Goal: Complete application form

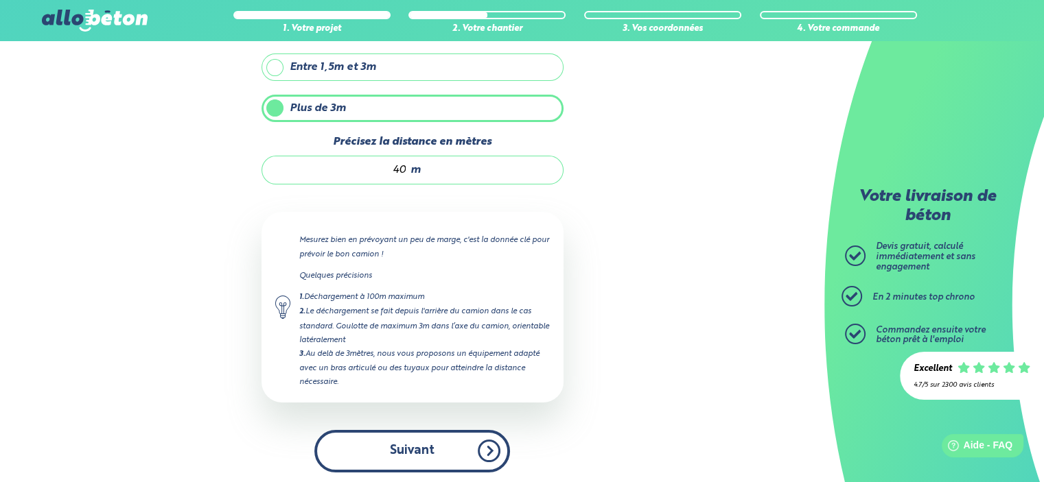
click at [446, 444] on button "Suivant" at bounding box center [412, 451] width 196 height 42
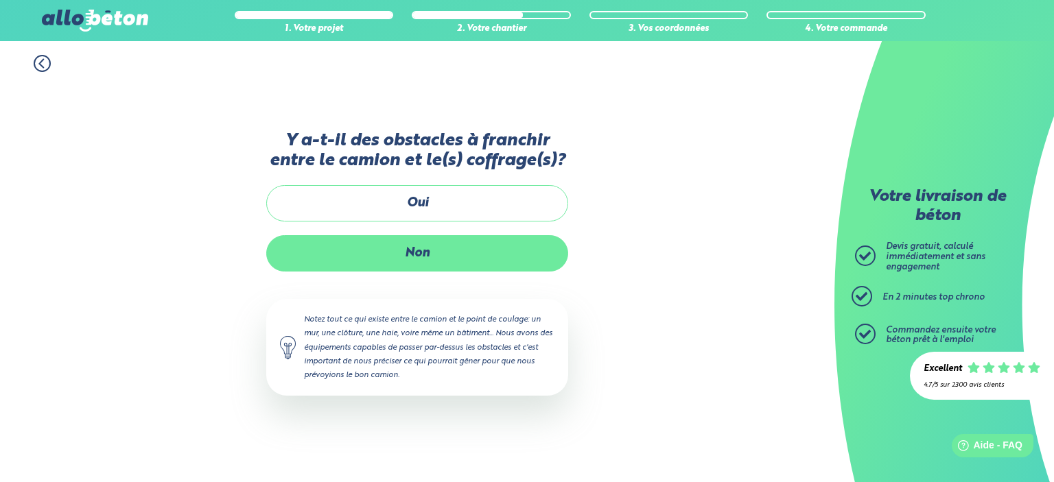
click at [417, 250] on label "Non" at bounding box center [417, 253] width 302 height 36
click at [0, 0] on input "Non" at bounding box center [0, 0] width 0 height 0
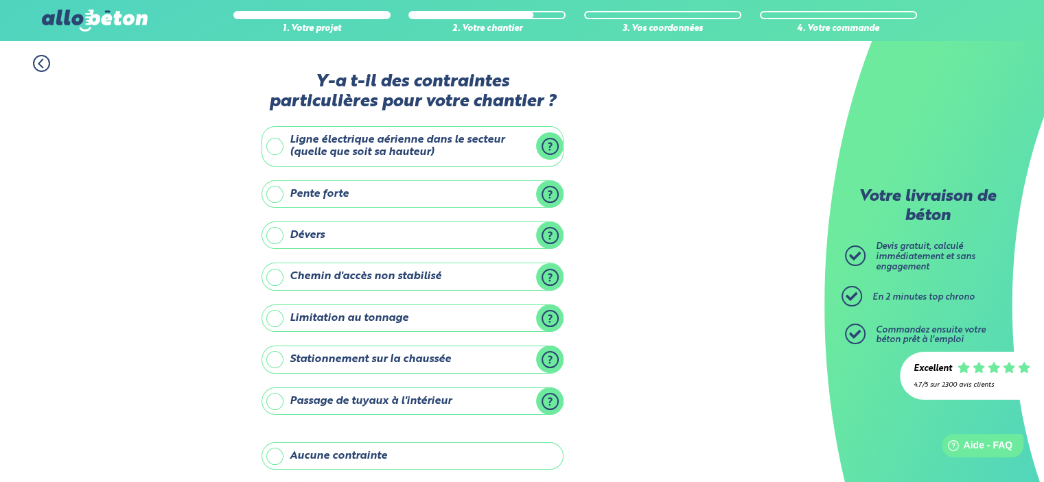
click at [551, 358] on label "Stationnement sur la chaussée" at bounding box center [412, 359] width 302 height 27
click at [0, 0] on input "Stationnement sur la chaussée" at bounding box center [0, 0] width 0 height 0
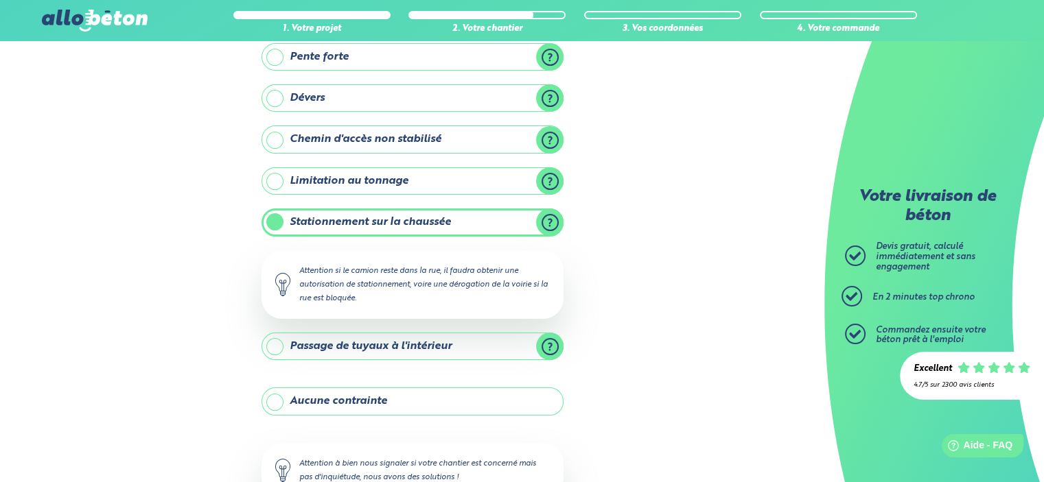
scroll to position [206, 0]
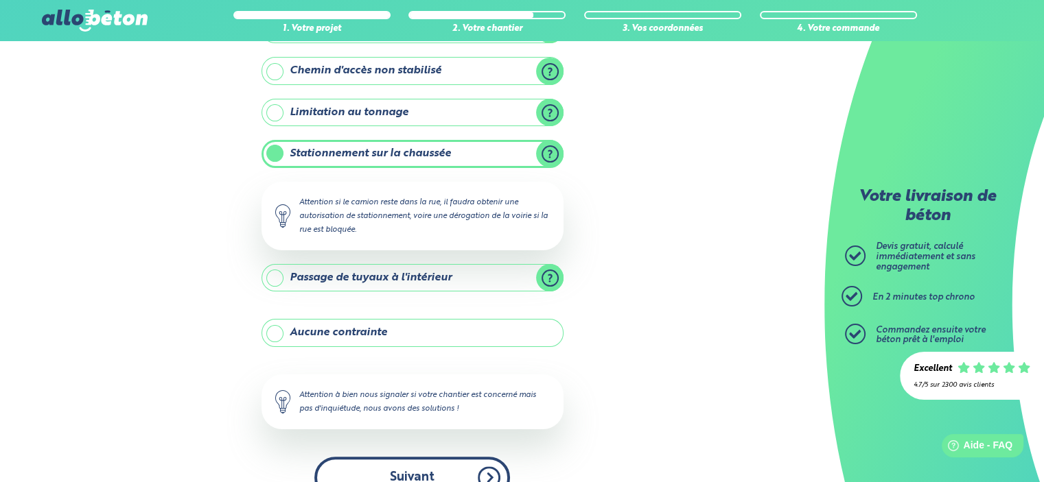
click at [412, 477] on button "Suivant" at bounding box center [412, 478] width 196 height 42
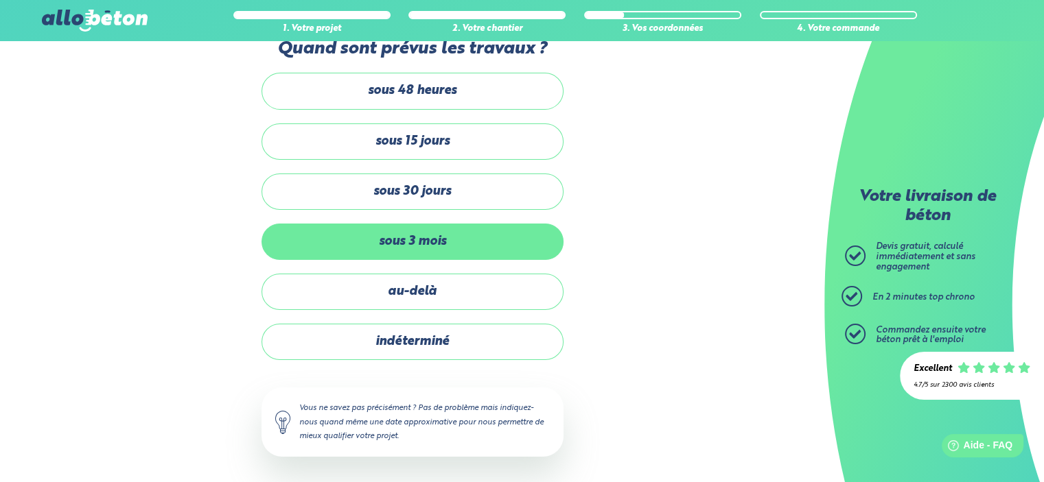
click at [418, 238] on label "sous 3 mois" at bounding box center [412, 242] width 302 height 36
click at [0, 0] on input "sous 3 mois" at bounding box center [0, 0] width 0 height 0
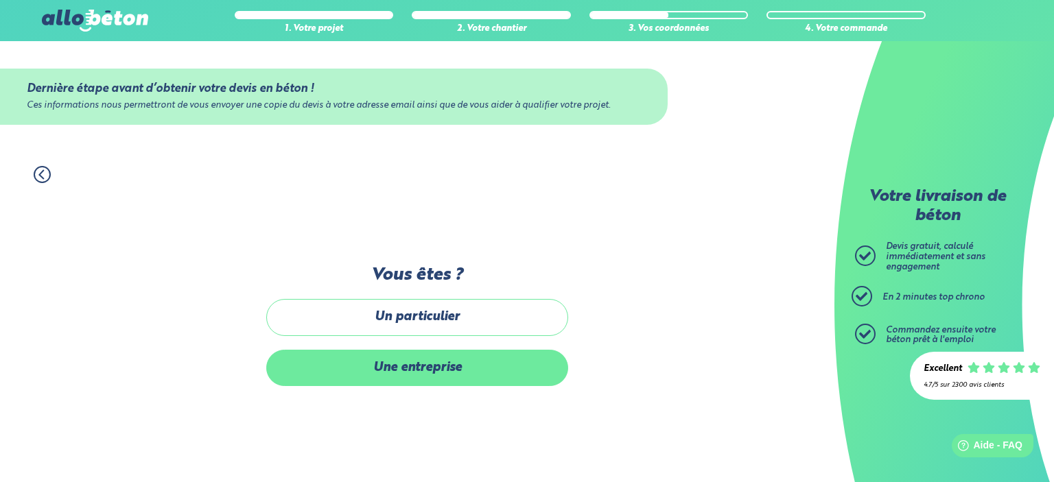
click at [408, 366] on label "Une entreprise" at bounding box center [417, 368] width 302 height 36
click at [0, 0] on input "Une entreprise" at bounding box center [0, 0] width 0 height 0
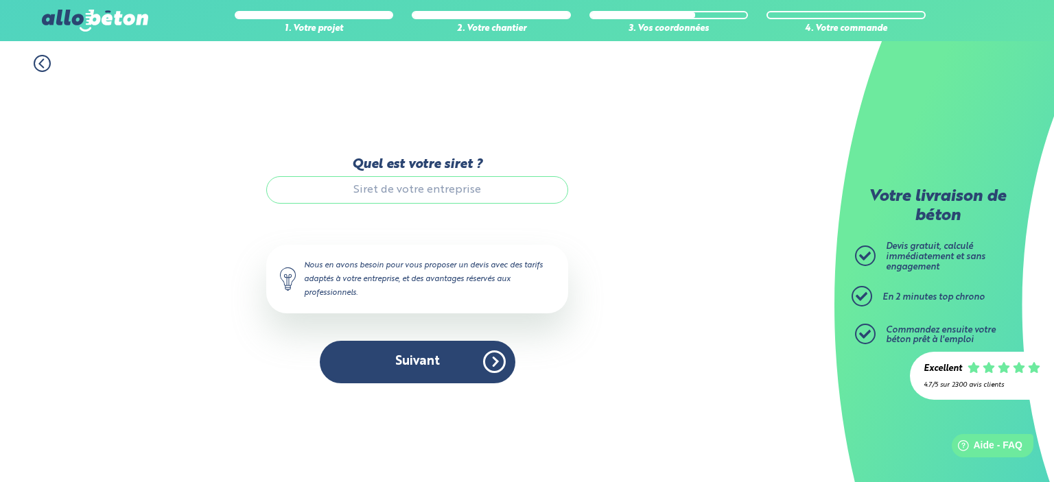
click at [417, 190] on input "Quel est votre siret ?" at bounding box center [417, 189] width 302 height 27
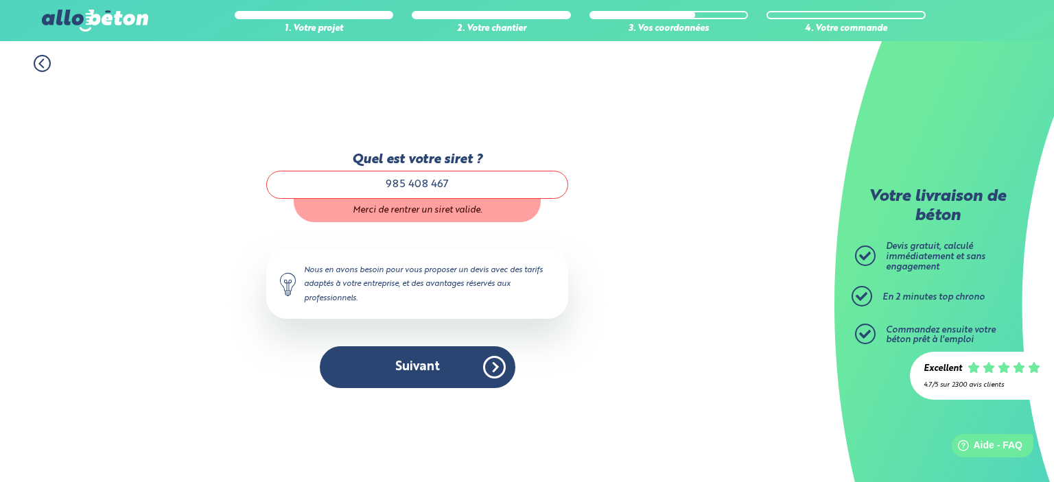
click at [407, 185] on input "985 408 467" at bounding box center [417, 184] width 302 height 27
click at [470, 185] on input "985408467" at bounding box center [417, 184] width 302 height 27
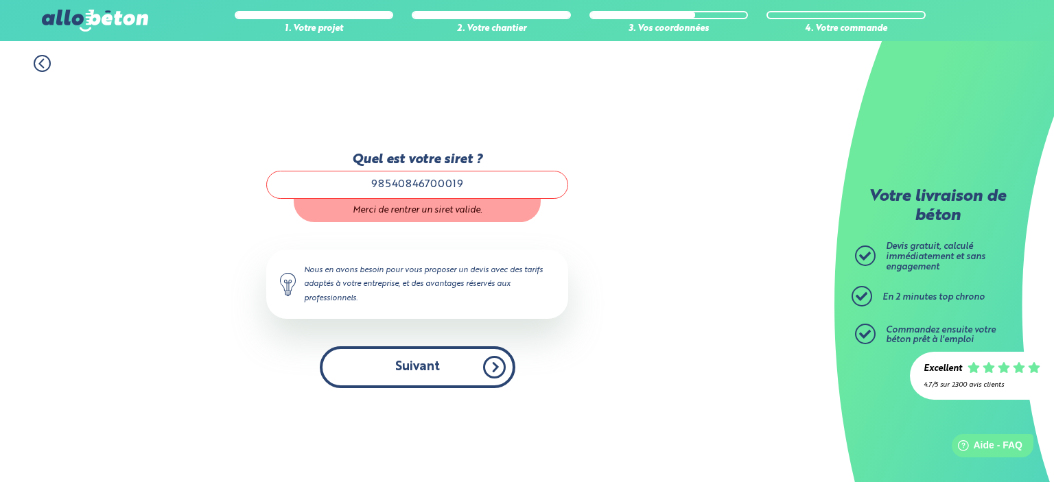
type input "98540846700019"
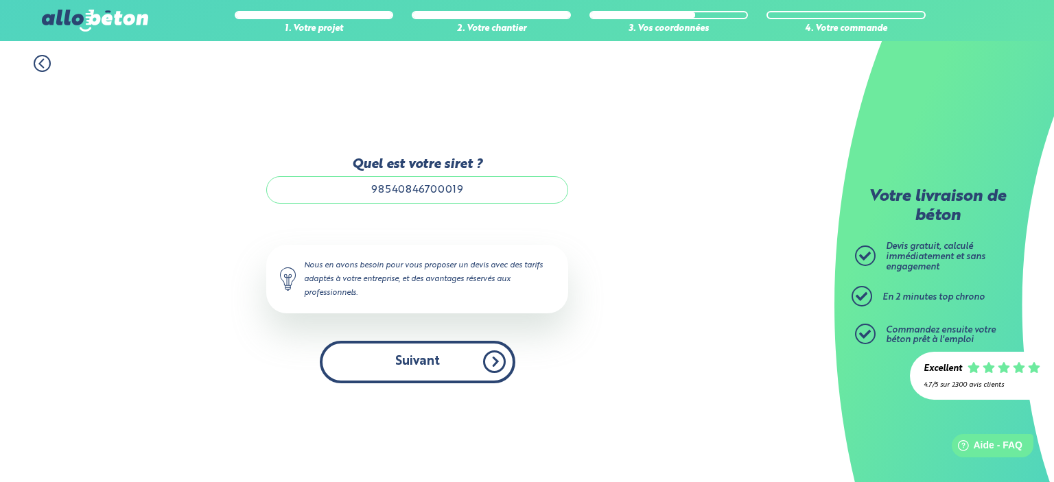
click at [409, 361] on button "Suivant" at bounding box center [418, 362] width 196 height 42
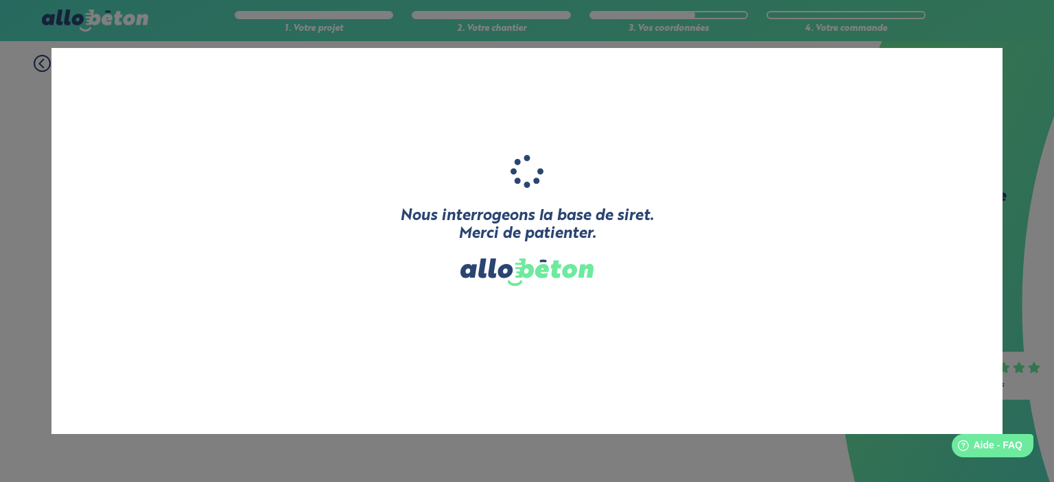
type input "BATI PRO SUD"
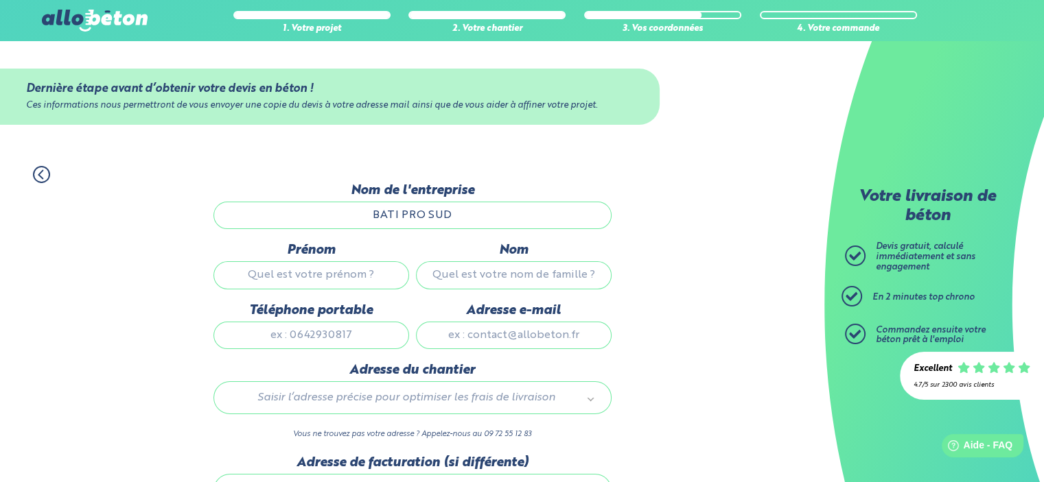
click at [343, 274] on input "Prénom" at bounding box center [311, 274] width 196 height 27
type input "LOUIS"
click at [514, 275] on input "Nom" at bounding box center [514, 274] width 196 height 27
type input "AUDOINE"
click at [316, 332] on input "Téléphone portable" at bounding box center [311, 335] width 196 height 27
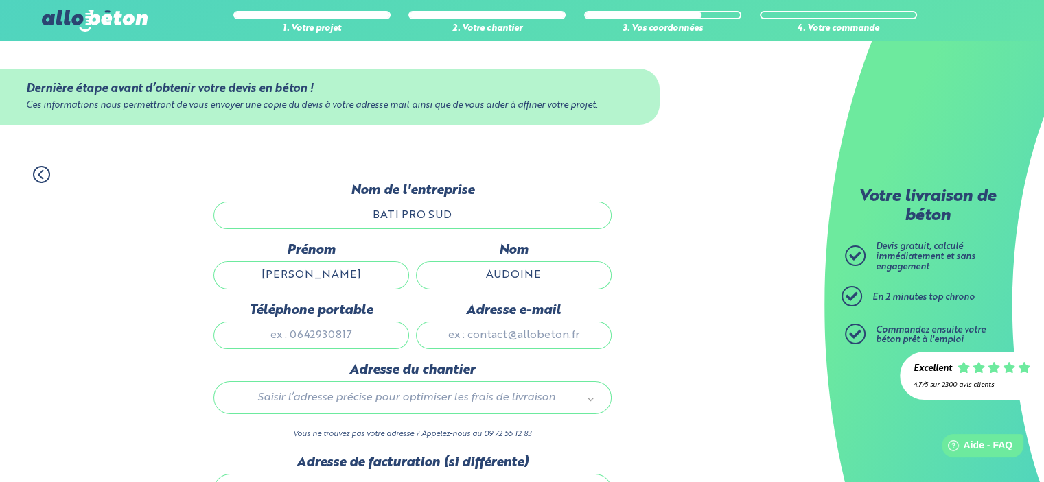
type input "0777842530"
type input "18"
click at [504, 337] on input "Adresse e-mail" at bounding box center [514, 335] width 196 height 27
type input "audoinelouis34@gmail.com"
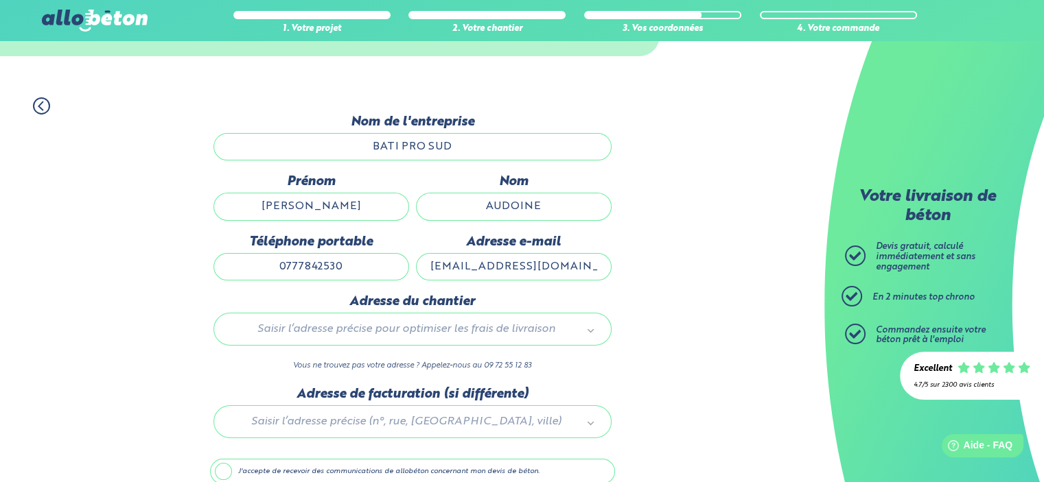
scroll to position [132, 0]
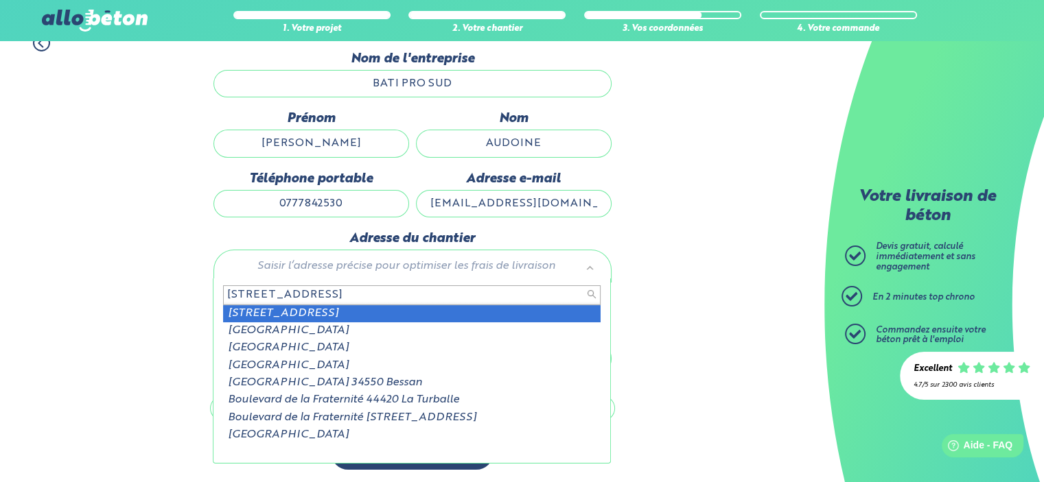
type input "82 BIS BOULEVARD DE LA FRATERNITE PR"
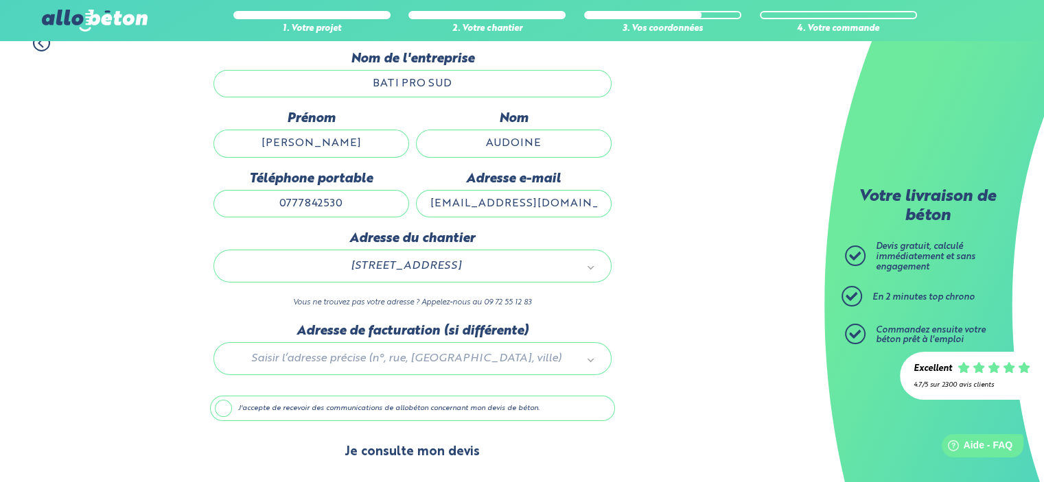
click at [420, 451] on button "Je consulte mon devis" at bounding box center [412, 452] width 163 height 35
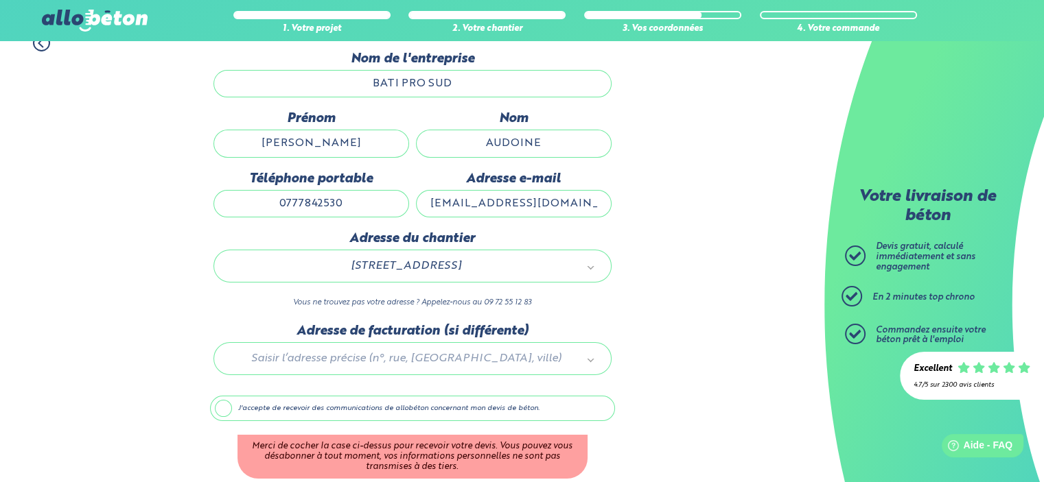
click at [231, 406] on label "J'accepte de recevoir des communications de allobéton concernant mon devis de b…" at bounding box center [412, 409] width 405 height 26
click at [0, 0] on input "J'accepte de recevoir des communications de allobéton concernant mon devis de b…" at bounding box center [0, 0] width 0 height 0
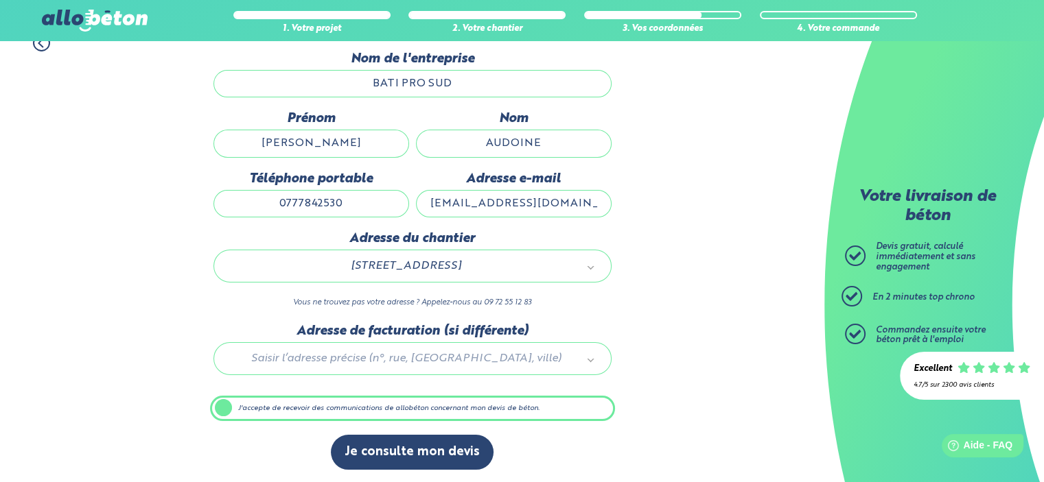
scroll to position [131, 0]
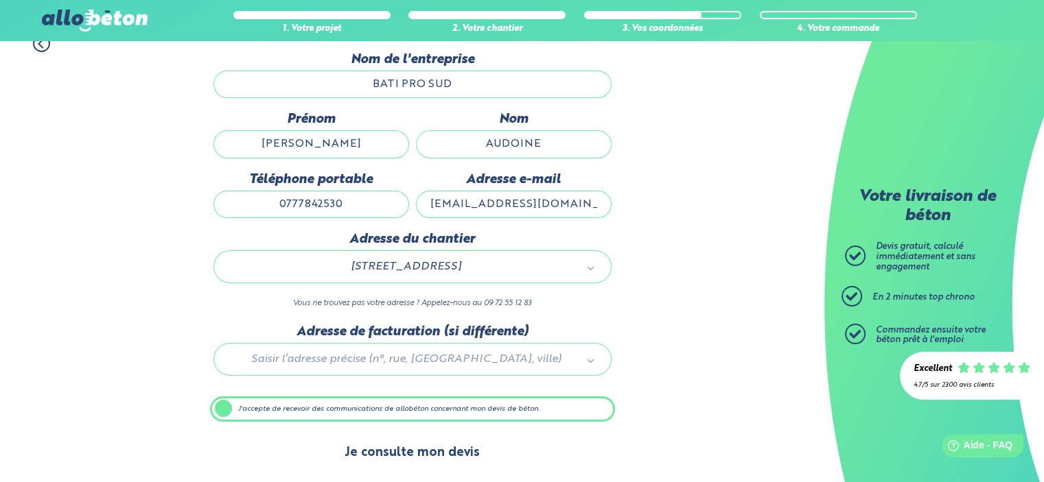
click at [417, 454] on button "Je consulte mon devis" at bounding box center [412, 453] width 163 height 35
